Goal: Task Accomplishment & Management: Manage account settings

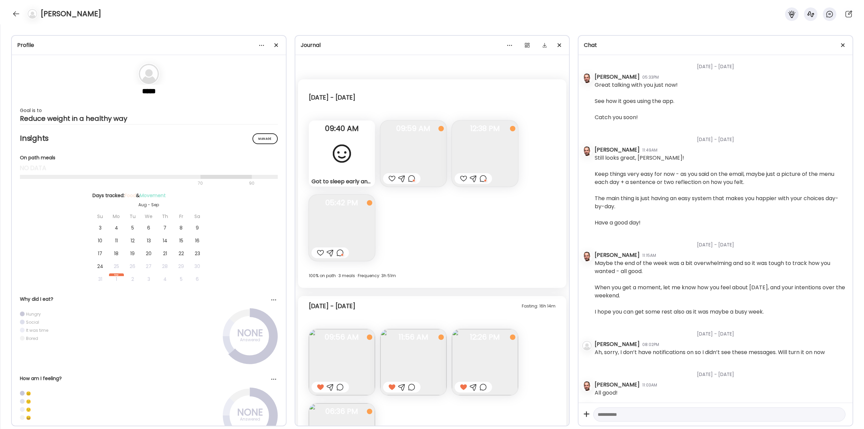
scroll to position [1330, 0]
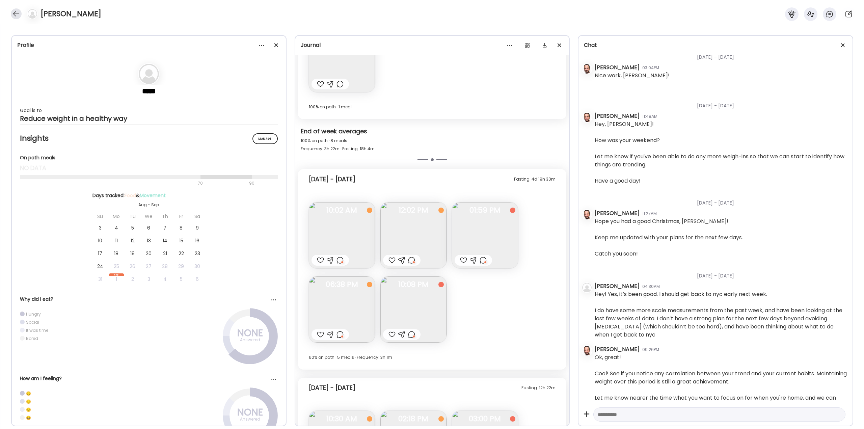
click at [13, 13] on div at bounding box center [16, 13] width 11 height 11
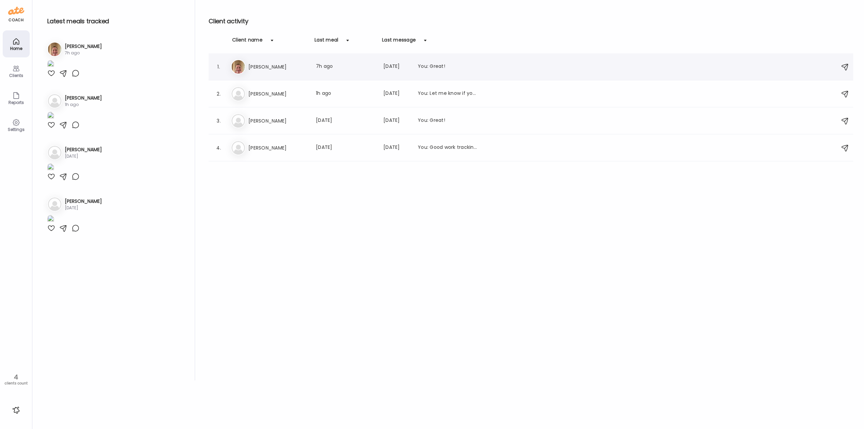
click at [300, 73] on div "Er [PERSON_NAME] Last meal: 7h ago Last message: [DATE] You: Great!" at bounding box center [532, 66] width 602 height 15
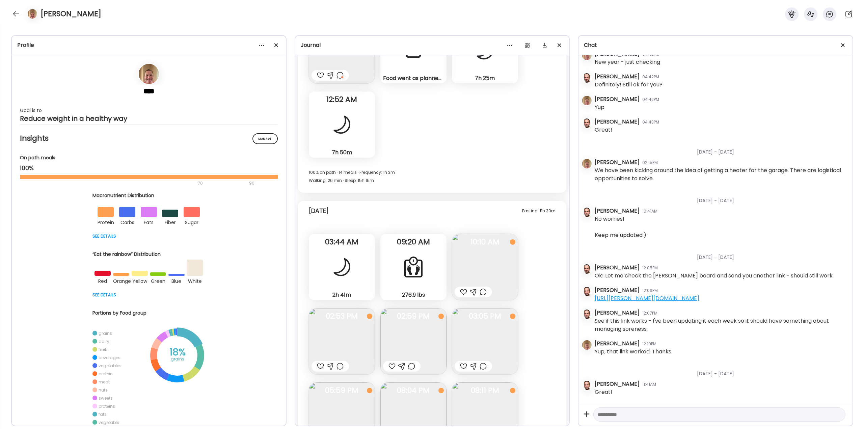
scroll to position [16573, 0]
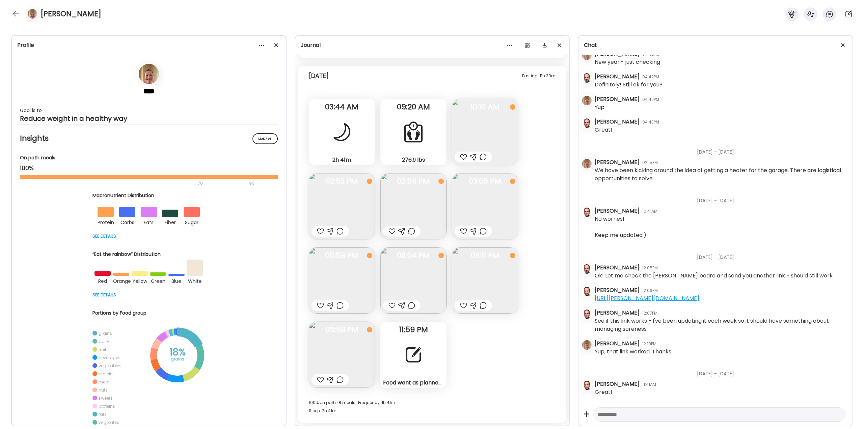
click at [406, 350] on div at bounding box center [413, 355] width 24 height 24
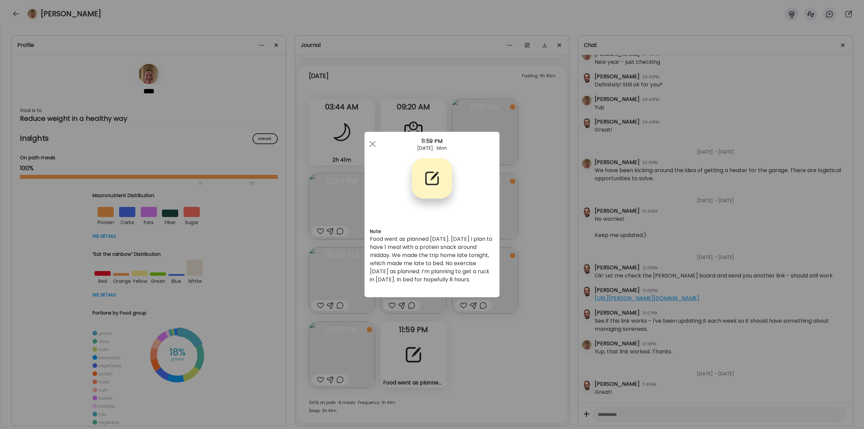
click at [521, 353] on div "Ate Coach Dashboard Wahoo! It’s official Take a moment to set up your Coach Pro…" at bounding box center [432, 214] width 864 height 429
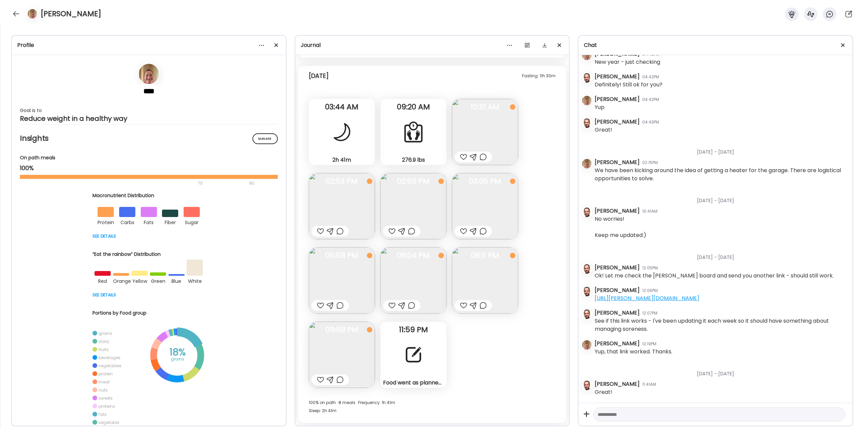
click at [410, 354] on div at bounding box center [413, 355] width 24 height 24
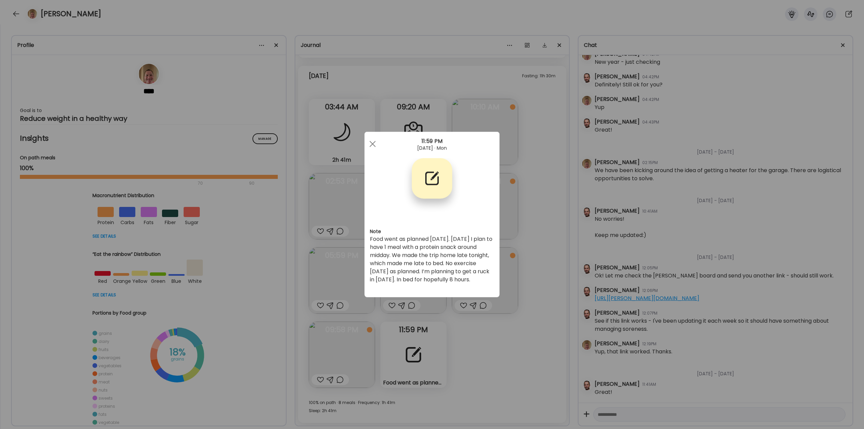
click at [502, 353] on div "Ate Coach Dashboard Wahoo! It’s official Take a moment to set up your Coach Pro…" at bounding box center [432, 214] width 864 height 429
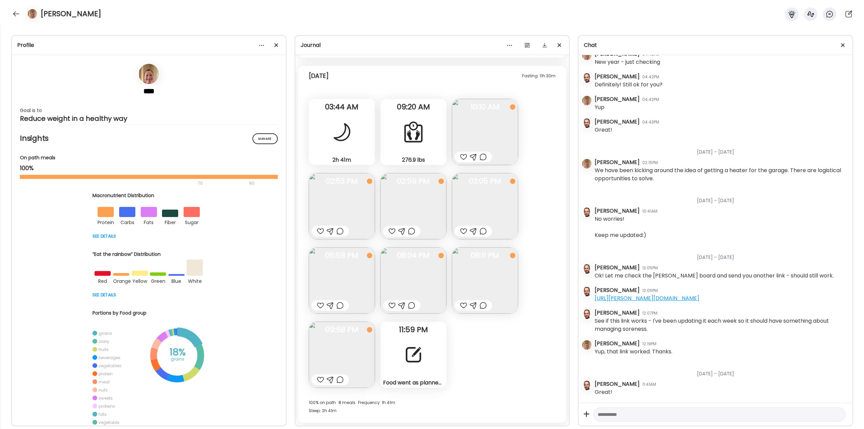
click at [406, 350] on div at bounding box center [413, 355] width 24 height 24
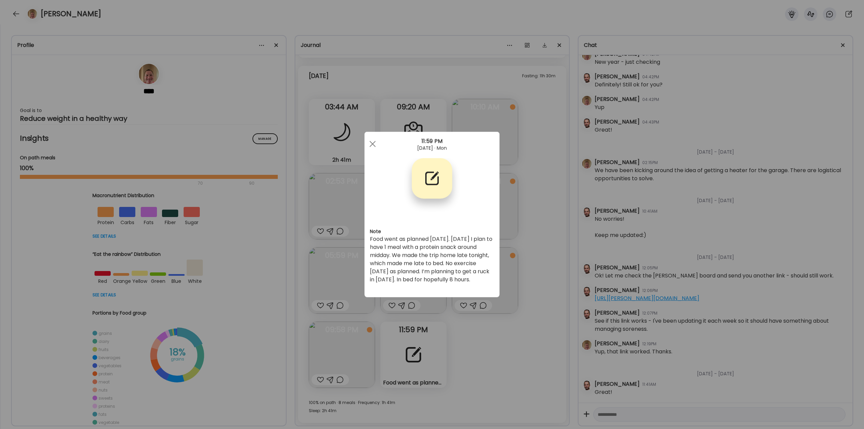
click at [482, 348] on div "Ate Coach Dashboard Wahoo! It’s official Take a moment to set up your Coach Pro…" at bounding box center [432, 214] width 864 height 429
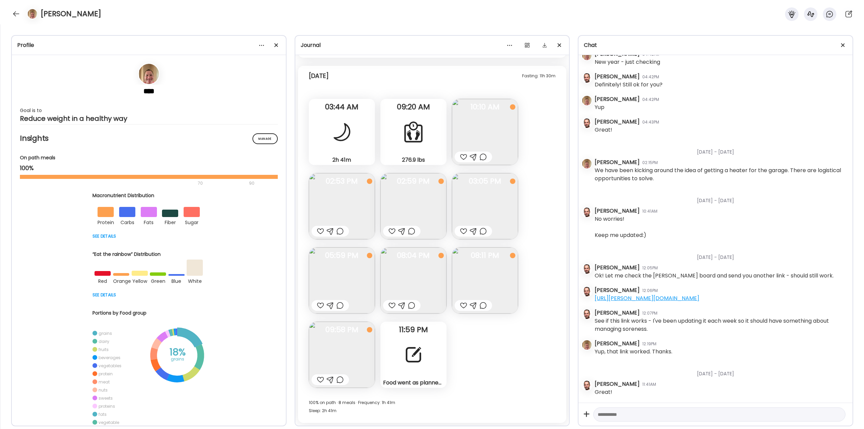
click at [464, 156] on div at bounding box center [463, 157] width 7 height 8
click at [356, 207] on img at bounding box center [342, 206] width 66 height 66
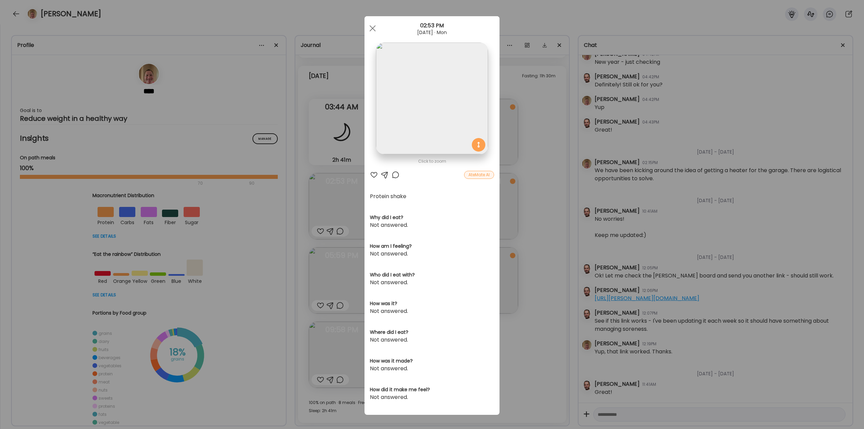
click at [393, 177] on div at bounding box center [396, 175] width 8 height 8
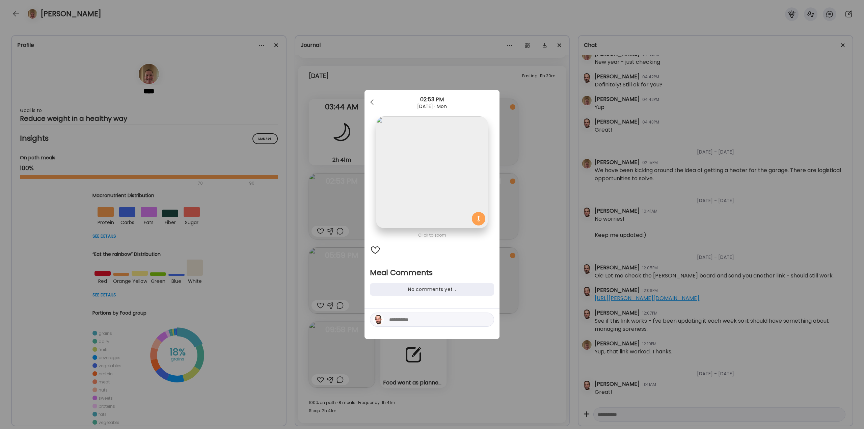
click at [409, 317] on textarea at bounding box center [434, 320] width 91 height 8
type textarea "**********"
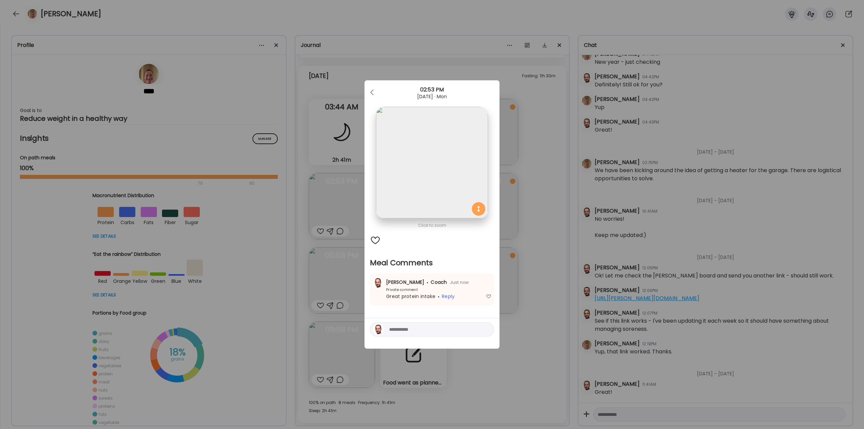
click at [520, 321] on div "Ate Coach Dashboard Wahoo! It’s official Take a moment to set up your Coach Pro…" at bounding box center [432, 214] width 864 height 429
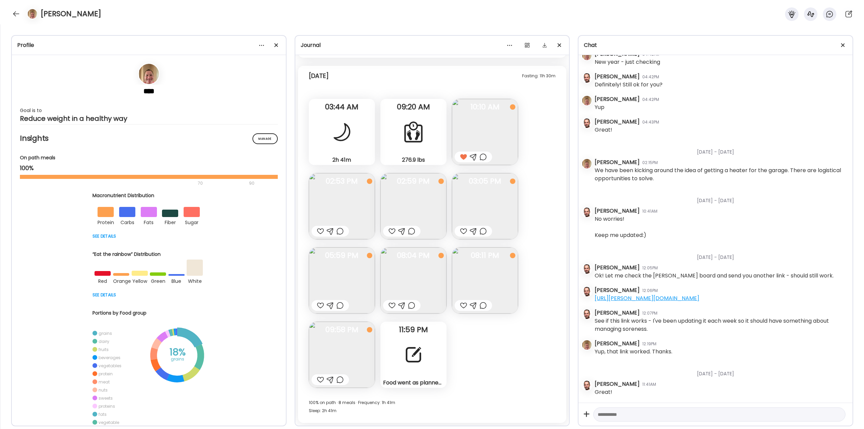
click at [407, 203] on img at bounding box center [413, 206] width 66 height 66
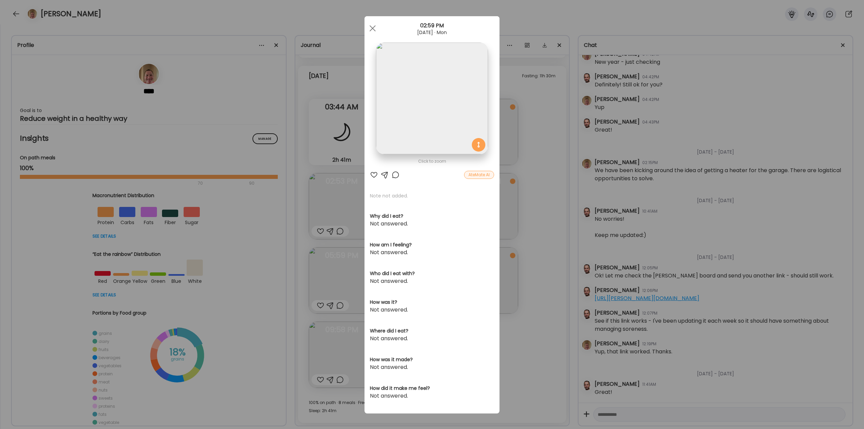
click at [371, 174] on div at bounding box center [374, 175] width 8 height 8
click at [533, 288] on div "Ate Coach Dashboard Wahoo! It’s official Take a moment to set up your Coach Pro…" at bounding box center [432, 214] width 864 height 429
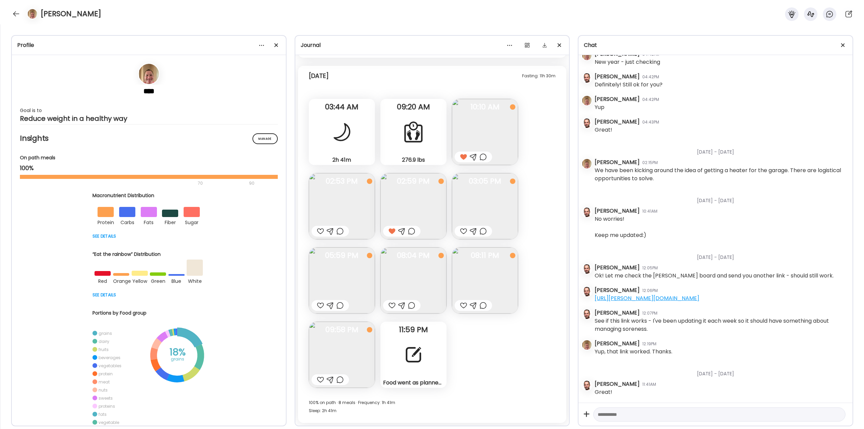
click at [474, 209] on img at bounding box center [485, 206] width 66 height 66
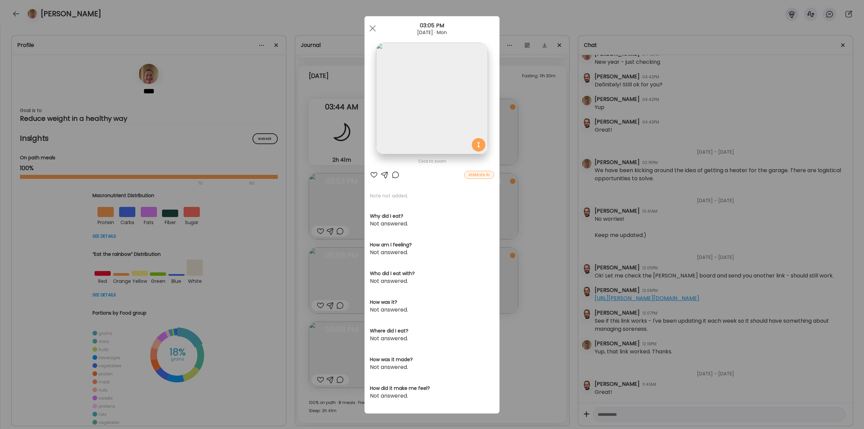
click at [370, 175] on div at bounding box center [374, 175] width 8 height 8
click at [538, 195] on div "Ate Coach Dashboard Wahoo! It’s official Take a moment to set up your Coach Pro…" at bounding box center [432, 214] width 864 height 429
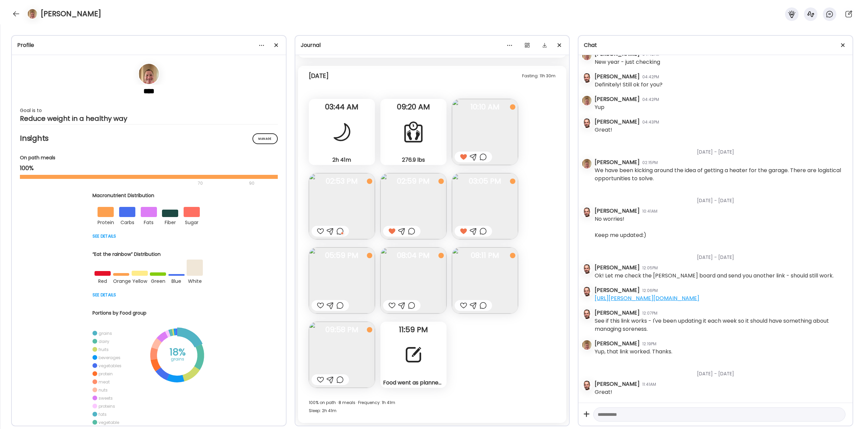
click at [339, 306] on div at bounding box center [340, 305] width 7 height 8
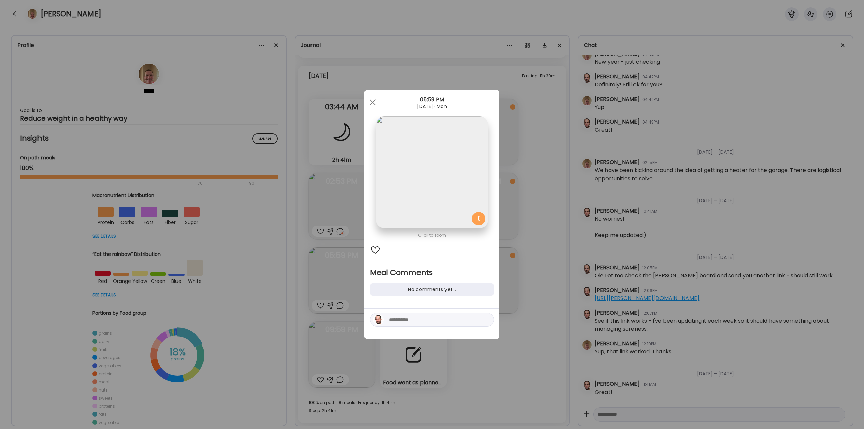
click at [395, 314] on div at bounding box center [432, 320] width 124 height 14
click at [414, 320] on textarea at bounding box center [434, 320] width 91 height 8
type textarea "**********"
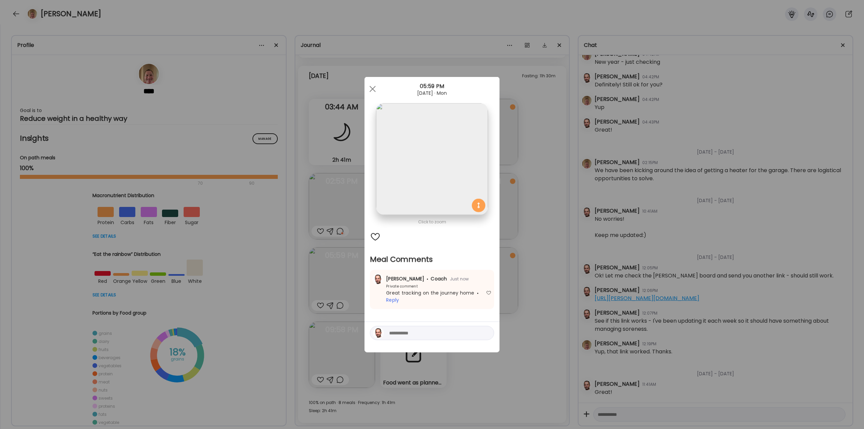
click at [522, 297] on div "Ate Coach Dashboard Wahoo! It’s official Take a moment to set up your Coach Pro…" at bounding box center [432, 214] width 864 height 429
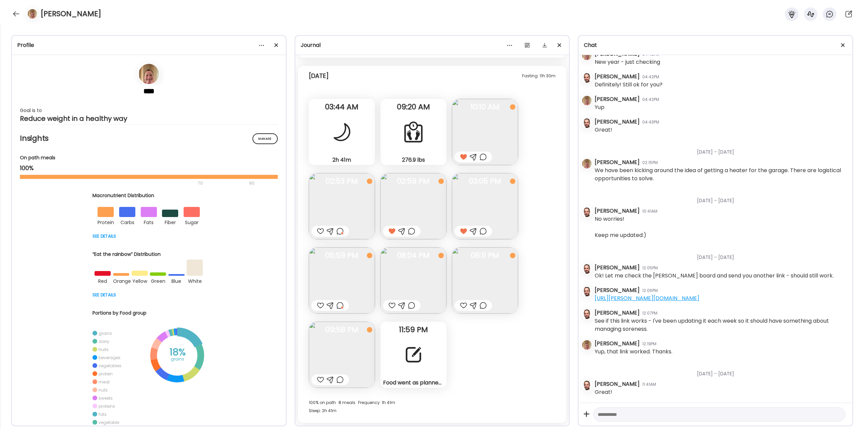
click at [434, 285] on img at bounding box center [413, 280] width 66 height 66
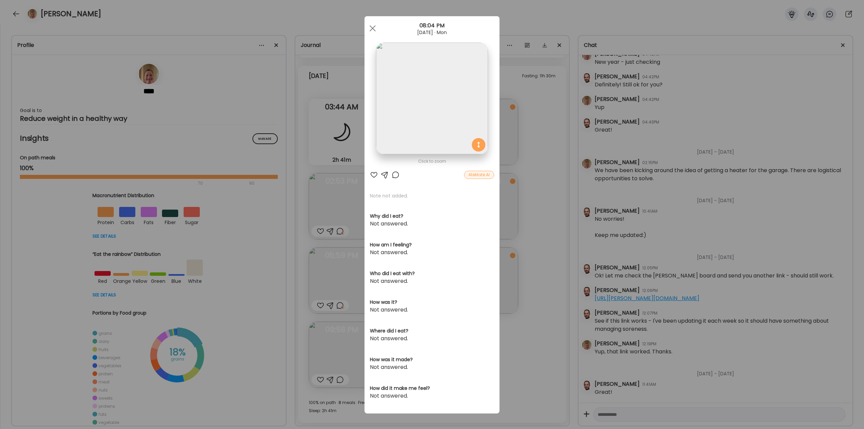
click at [534, 267] on div "Ate Coach Dashboard Wahoo! It’s official Take a moment to set up your Coach Pro…" at bounding box center [432, 214] width 864 height 429
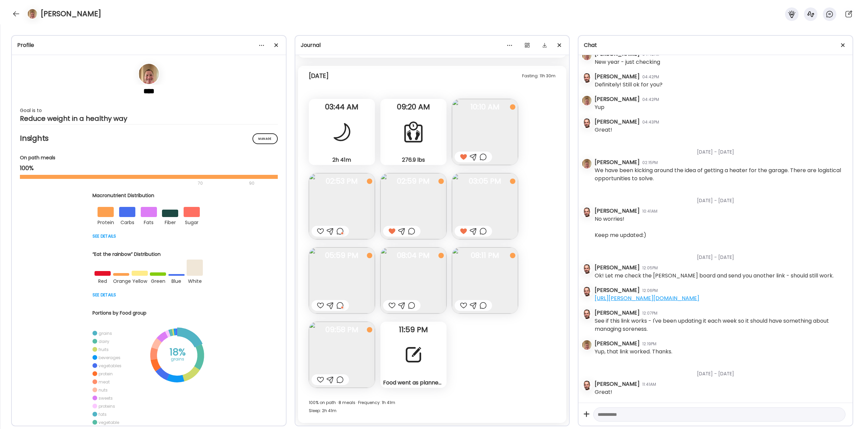
click at [413, 306] on div at bounding box center [411, 305] width 7 height 8
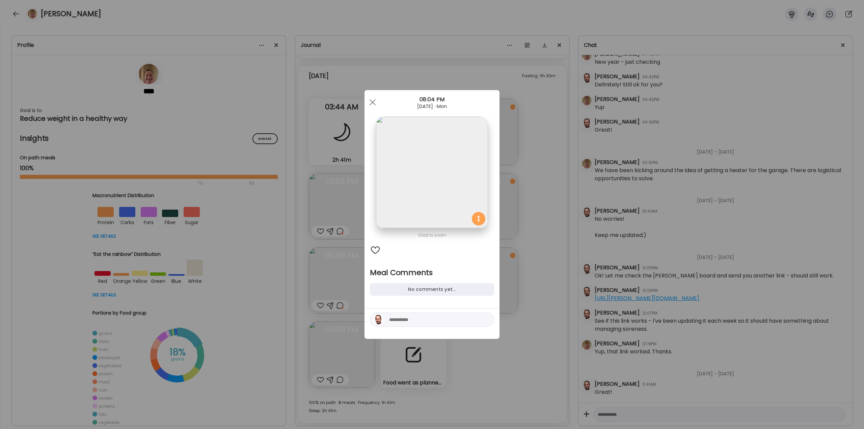
click at [405, 322] on textarea at bounding box center [434, 320] width 91 height 8
type textarea "**********"
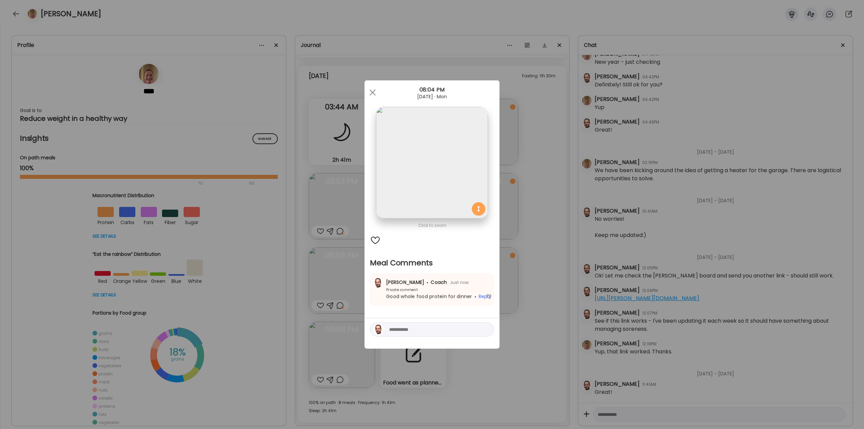
click at [527, 309] on div "Ate Coach Dashboard Wahoo! It’s official Take a moment to set up your Coach Pro…" at bounding box center [432, 214] width 864 height 429
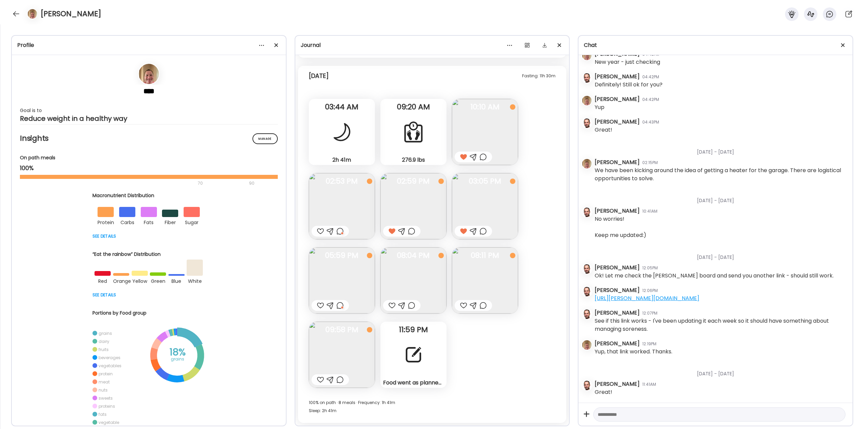
click at [486, 290] on img at bounding box center [485, 280] width 66 height 66
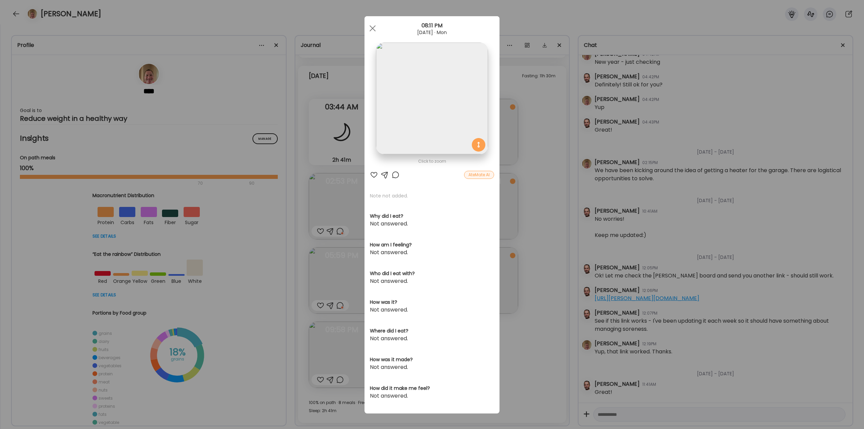
click at [370, 175] on div at bounding box center [374, 175] width 8 height 8
click at [539, 264] on div "Ate Coach Dashboard Wahoo! It’s official Take a moment to set up your Coach Pro…" at bounding box center [432, 214] width 864 height 429
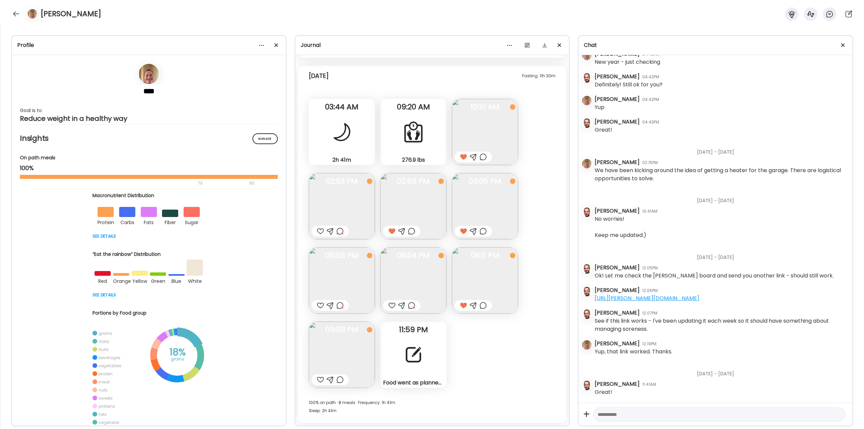
click at [417, 340] on div "Food went as planned [DATE]. [DATE] I plan to have 1 meal with a protein snack …" at bounding box center [413, 355] width 66 height 66
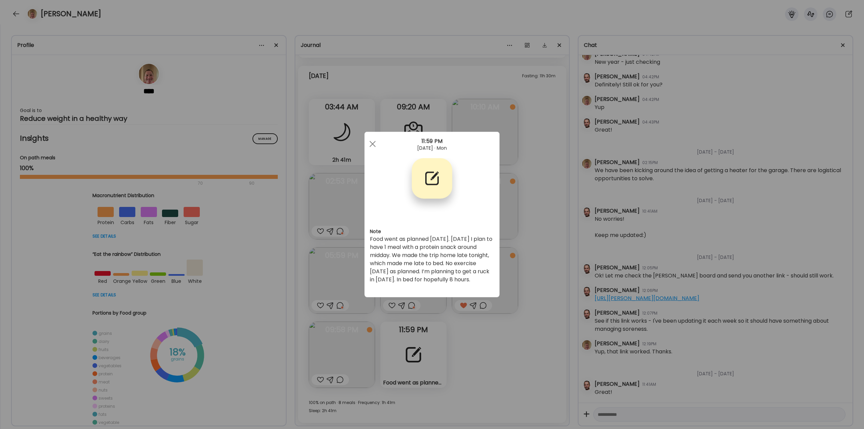
click at [524, 361] on div "Ate Coach Dashboard Wahoo! It’s official Take a moment to set up your Coach Pro…" at bounding box center [432, 214] width 864 height 429
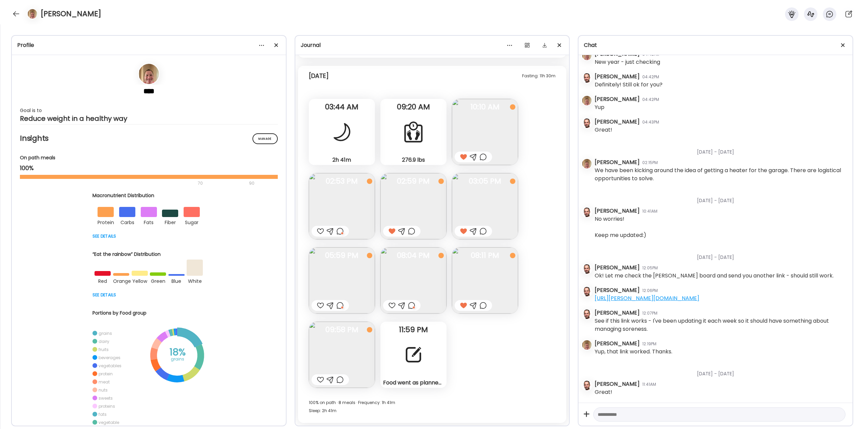
click at [328, 350] on img at bounding box center [342, 355] width 66 height 66
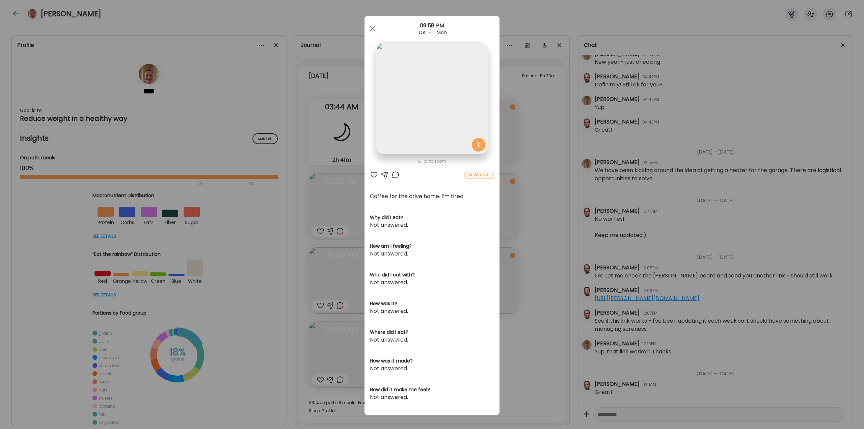
click at [392, 175] on div at bounding box center [396, 175] width 8 height 8
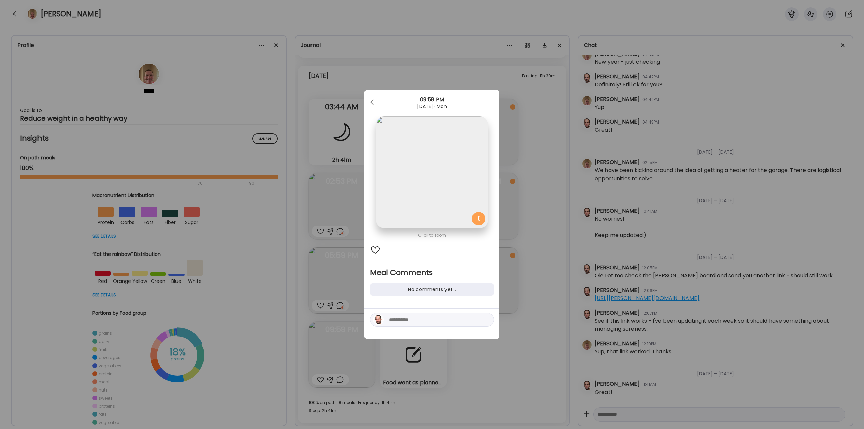
click at [417, 320] on textarea at bounding box center [434, 320] width 91 height 8
type textarea "**********"
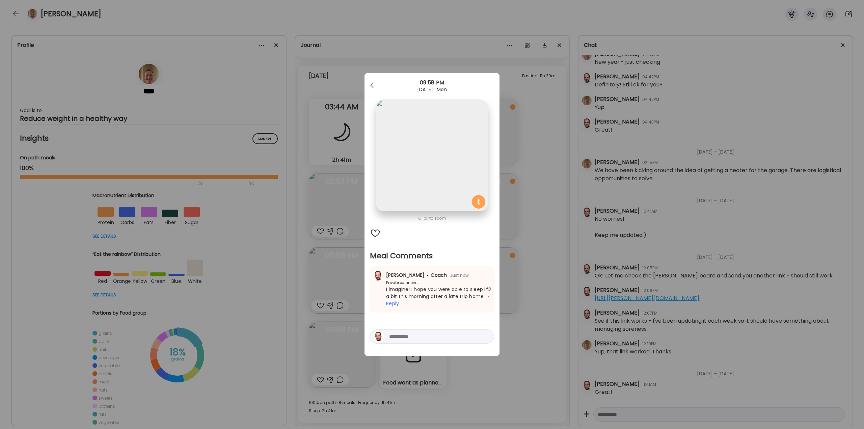
click at [537, 299] on div "Ate Coach Dashboard Wahoo! It’s official Take a moment to set up your Coach Pro…" at bounding box center [432, 214] width 864 height 429
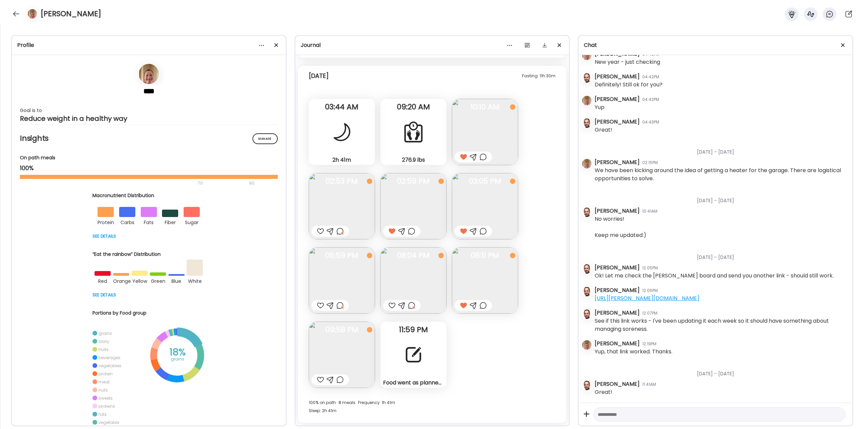
click at [399, 356] on div "Food went as planned [DATE]. [DATE] I plan to have 1 meal with a protein snack …" at bounding box center [413, 355] width 66 height 66
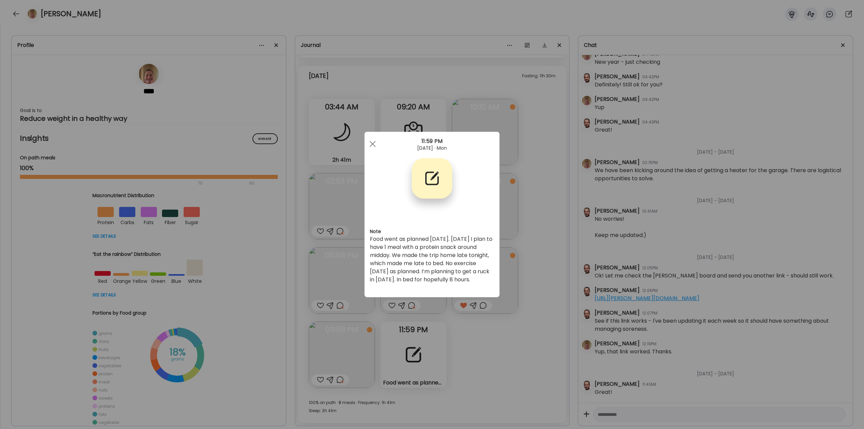
click at [487, 314] on div "Ate Coach Dashboard Wahoo! It’s official Take a moment to set up your Coach Pro…" at bounding box center [432, 214] width 864 height 429
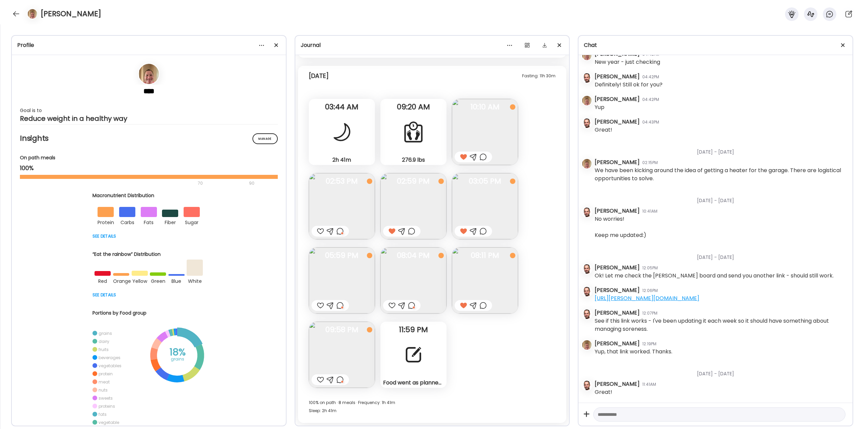
click at [337, 381] on div at bounding box center [340, 380] width 7 height 8
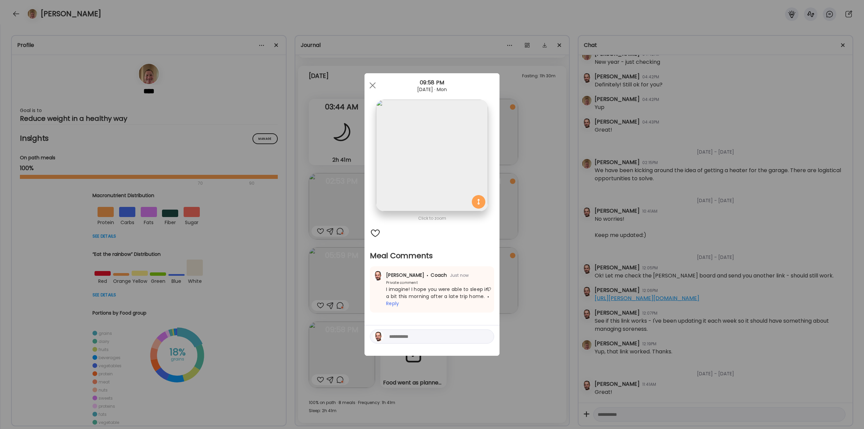
click at [407, 337] on textarea at bounding box center [434, 337] width 91 height 8
type textarea "**********"
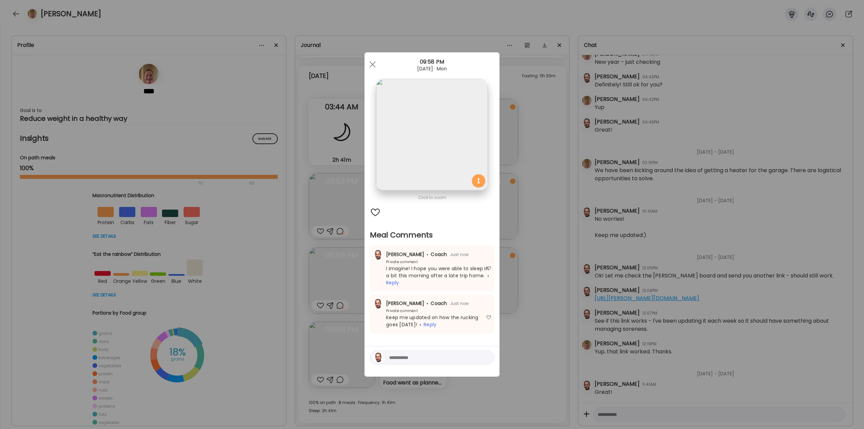
click at [537, 282] on div "Ate Coach Dashboard Wahoo! It’s official Take a moment to set up your Coach Pro…" at bounding box center [432, 214] width 864 height 429
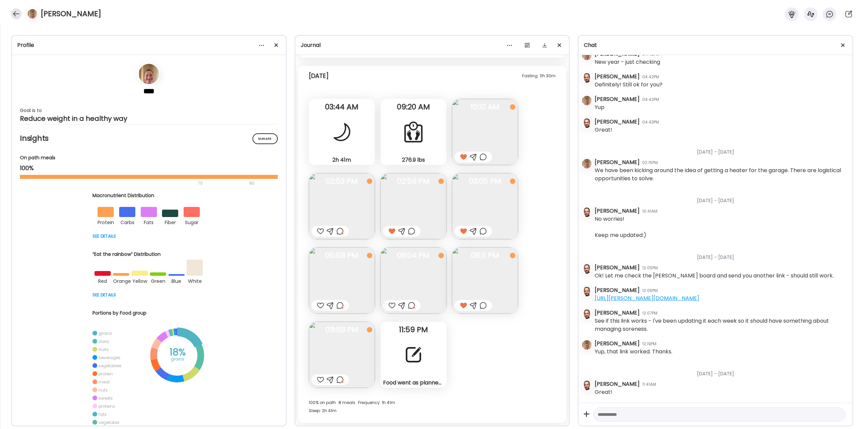
click at [19, 14] on div at bounding box center [16, 13] width 11 height 11
